Goal: Transaction & Acquisition: Purchase product/service

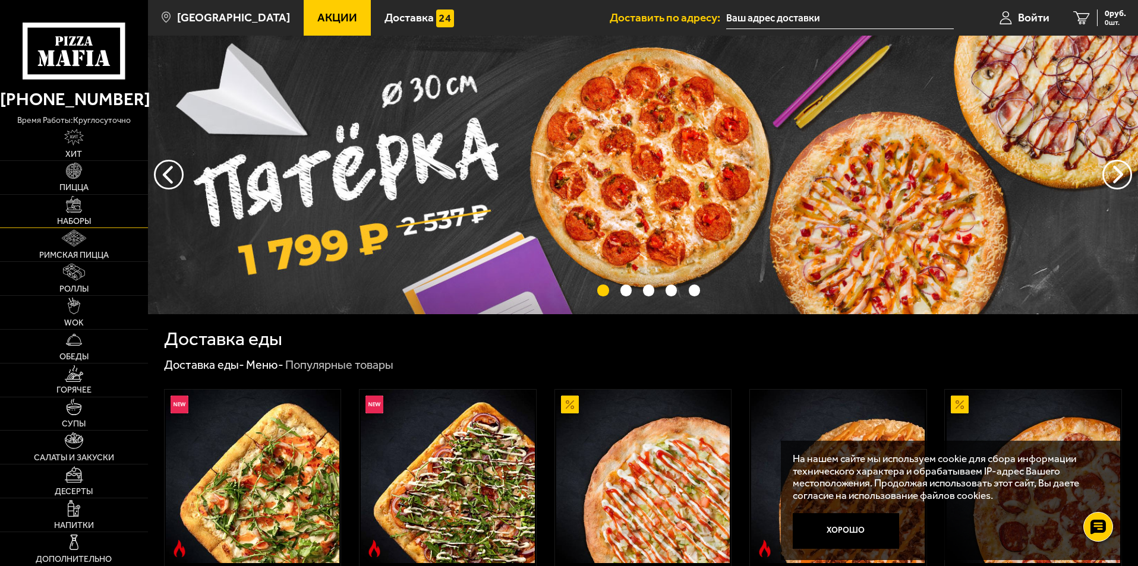
click at [65, 211] on link "Наборы" at bounding box center [74, 211] width 148 height 33
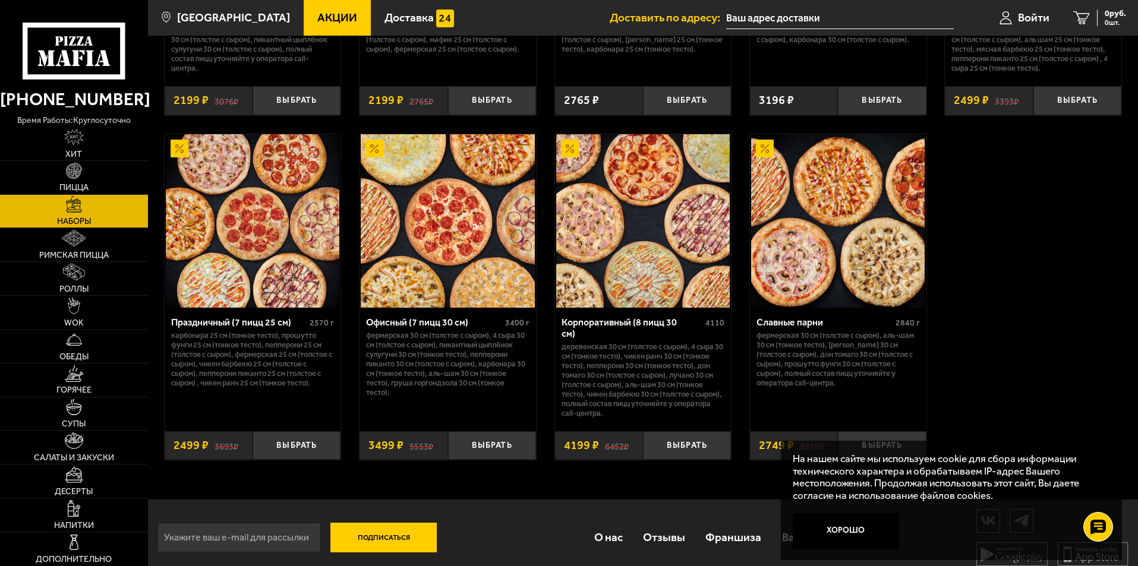
scroll to position [1797, 0]
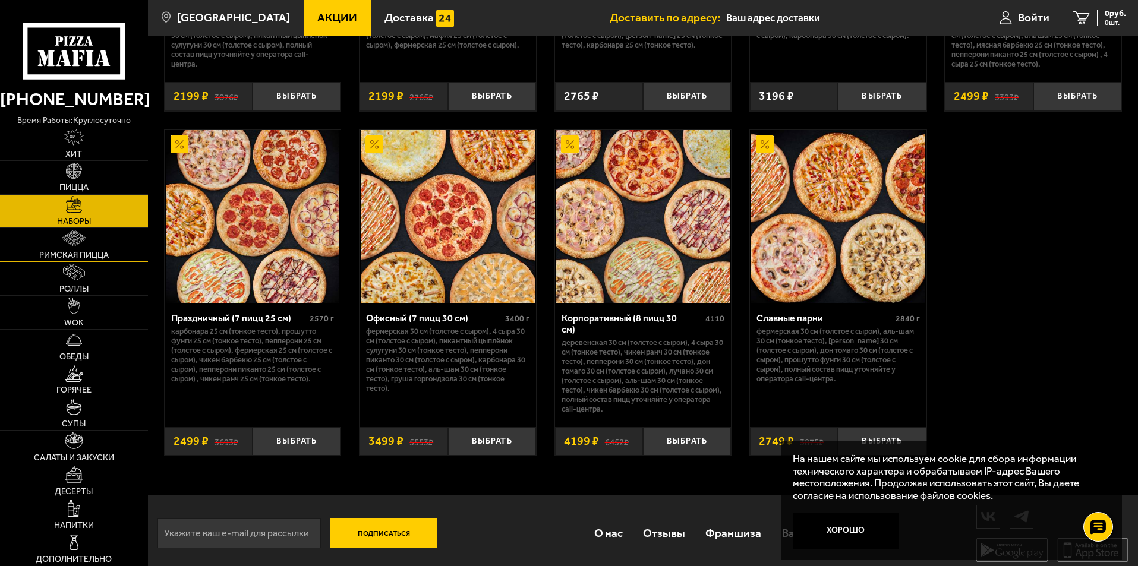
click at [77, 245] on img at bounding box center [74, 238] width 24 height 17
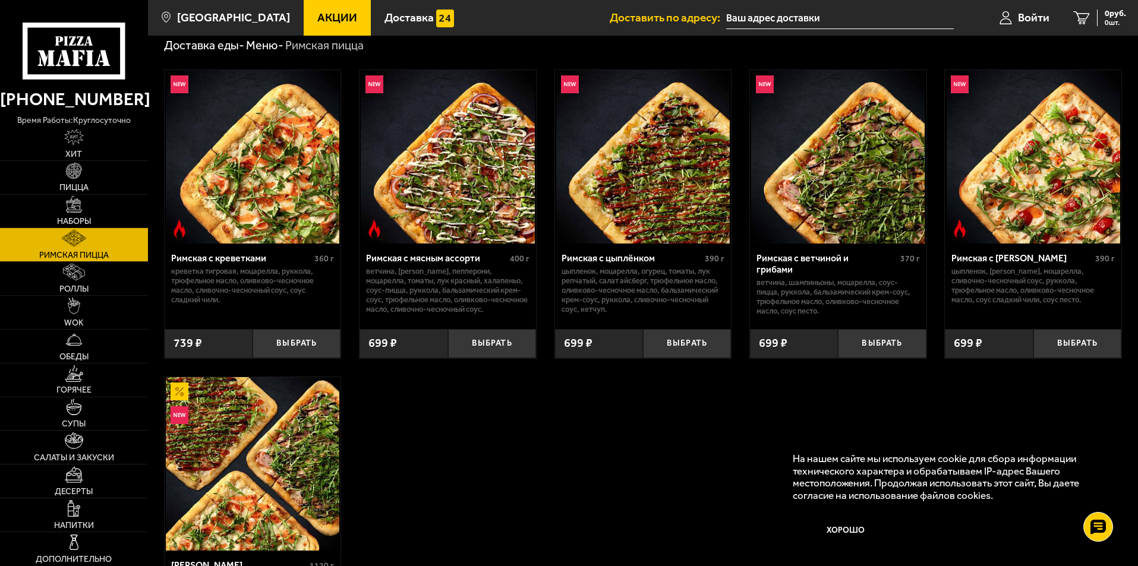
scroll to position [59, 0]
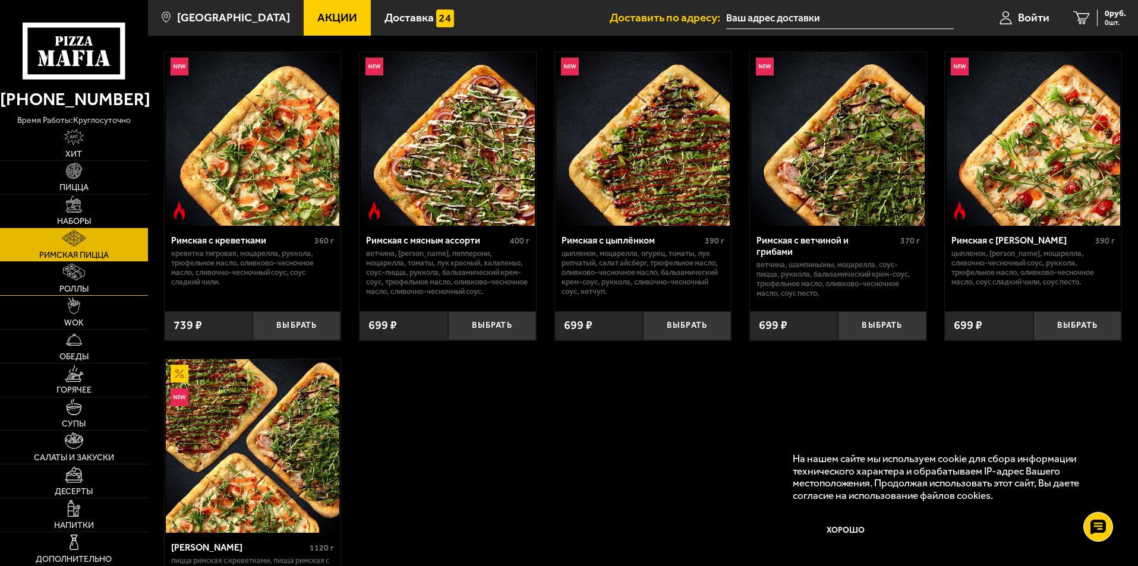
click at [75, 277] on img at bounding box center [73, 272] width 21 height 17
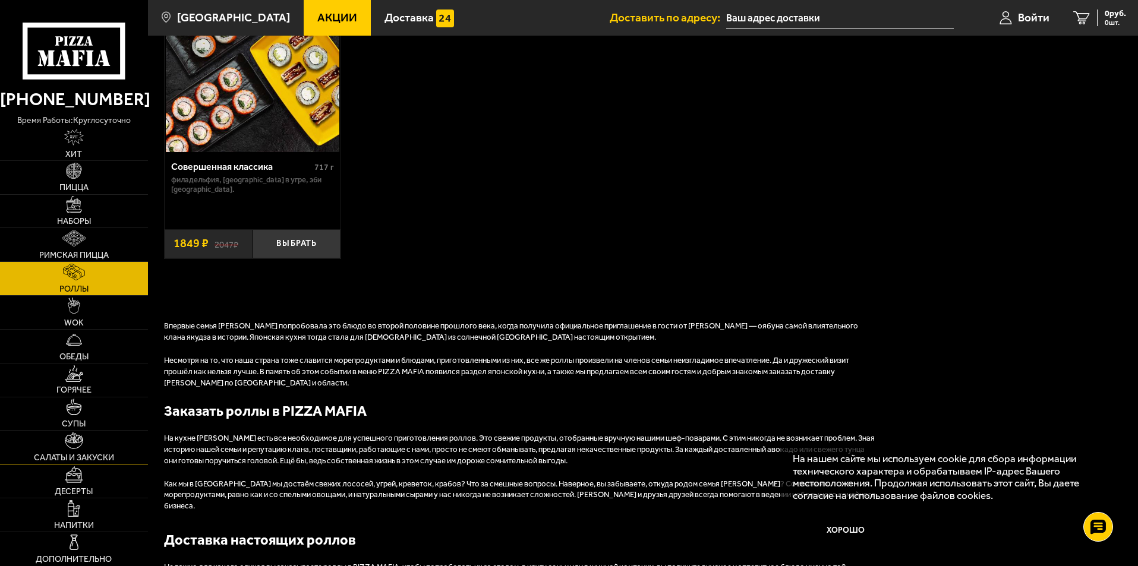
scroll to position [1070, 0]
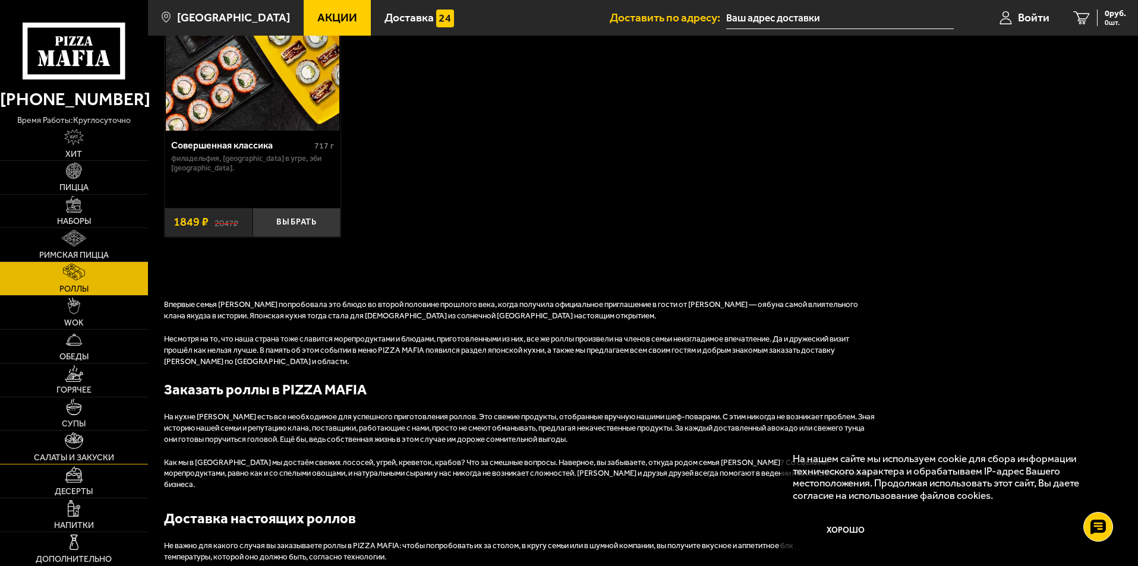
click at [83, 442] on img at bounding box center [74, 441] width 19 height 17
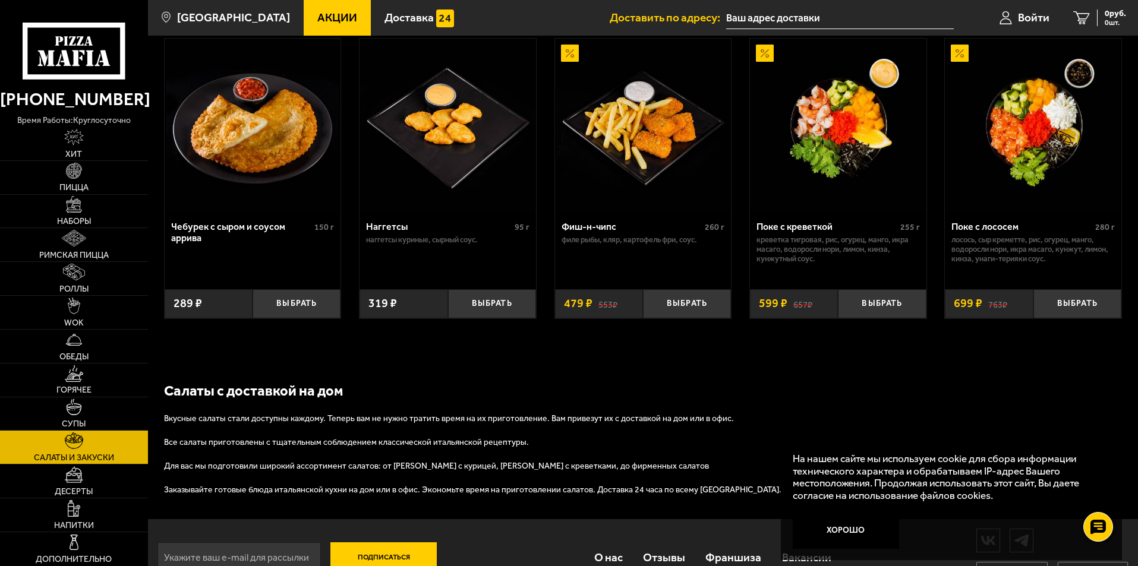
scroll to position [769, 0]
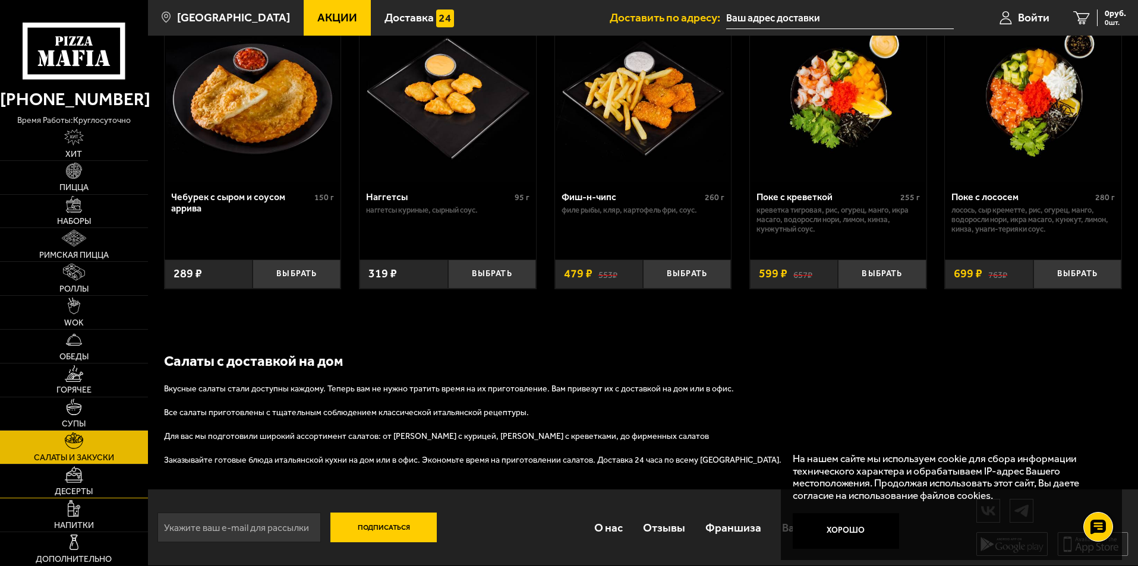
click at [63, 485] on link "Десерты" at bounding box center [74, 481] width 148 height 33
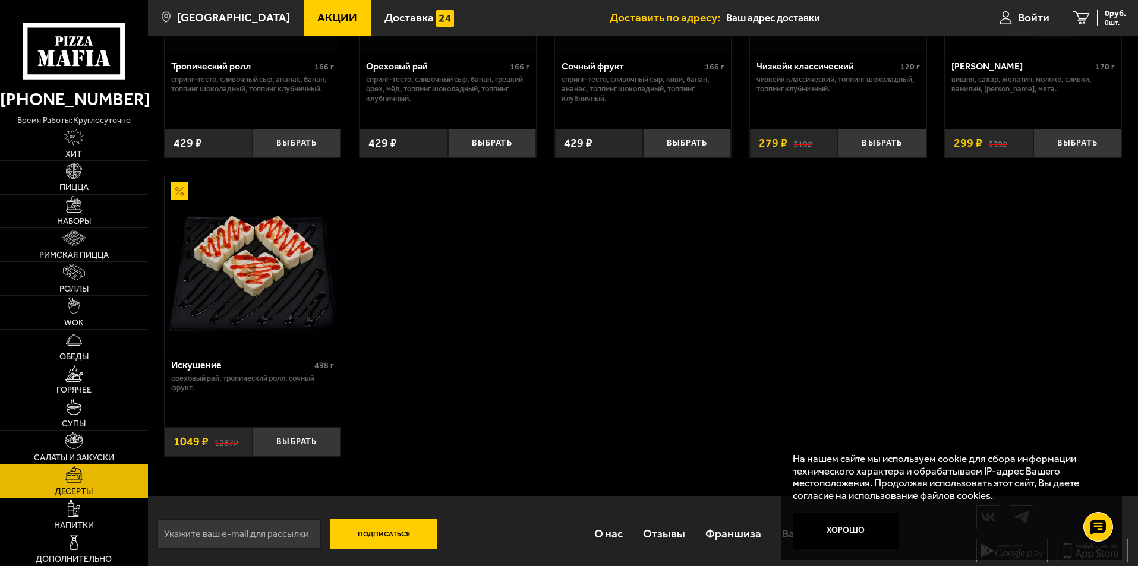
scroll to position [541, 0]
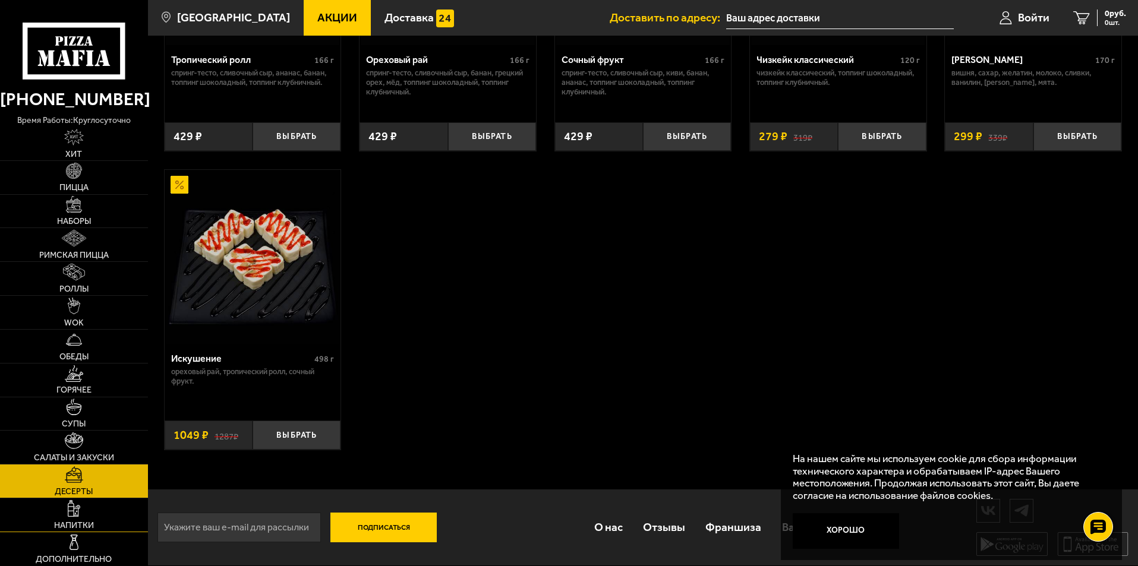
click at [74, 507] on img at bounding box center [74, 508] width 13 height 17
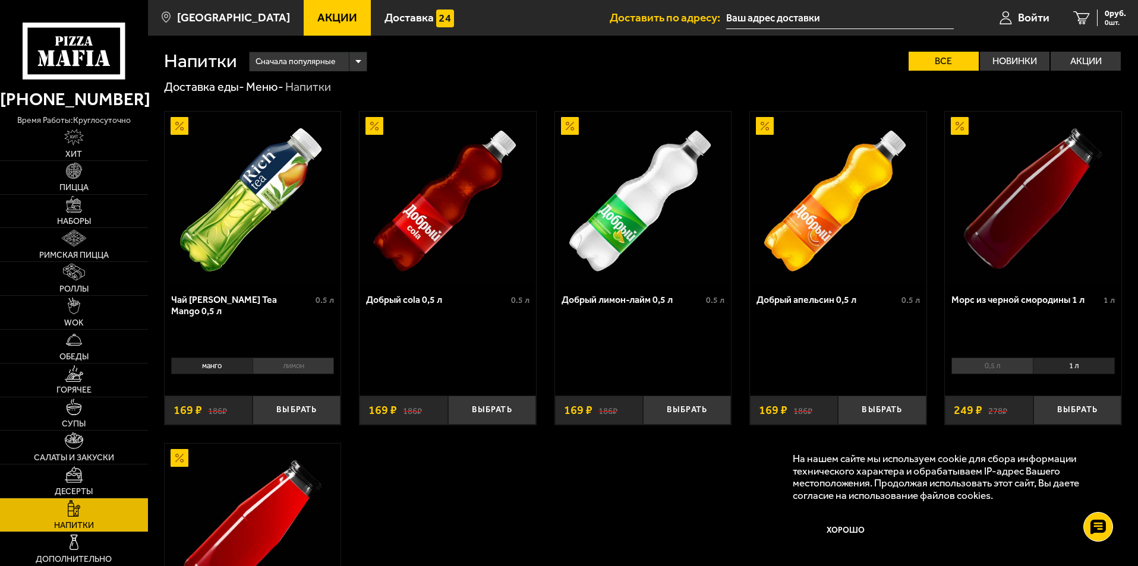
scroll to position [178, 0]
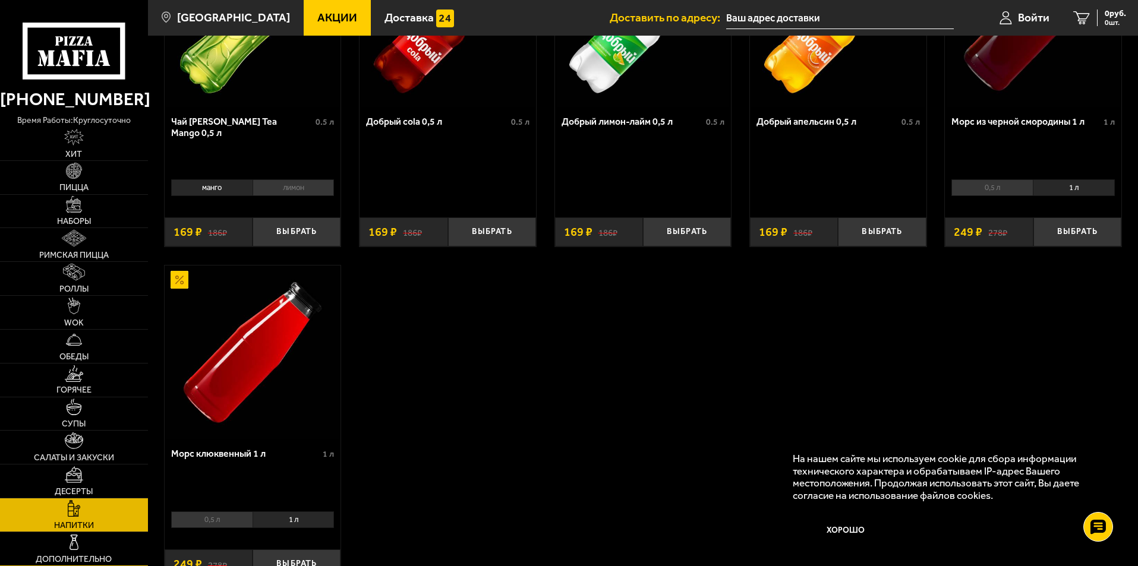
click at [75, 538] on img at bounding box center [74, 542] width 17 height 17
